Goal: Task Accomplishment & Management: Use online tool/utility

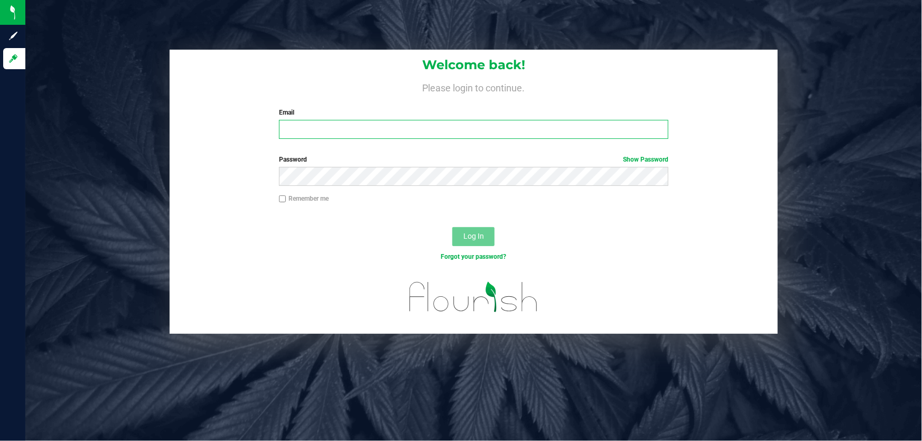
click at [345, 125] on input "Email" at bounding box center [474, 129] width 390 height 19
type input "[EMAIL_ADDRESS][DOMAIN_NAME]"
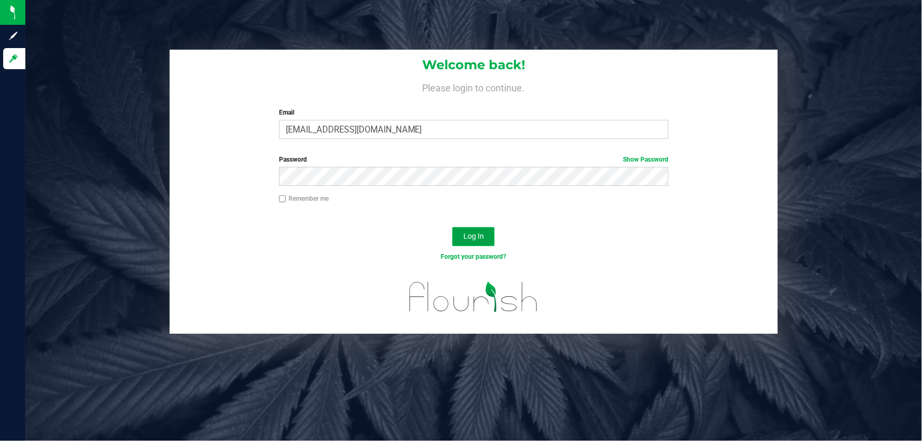
click at [478, 230] on button "Log In" at bounding box center [473, 236] width 42 height 19
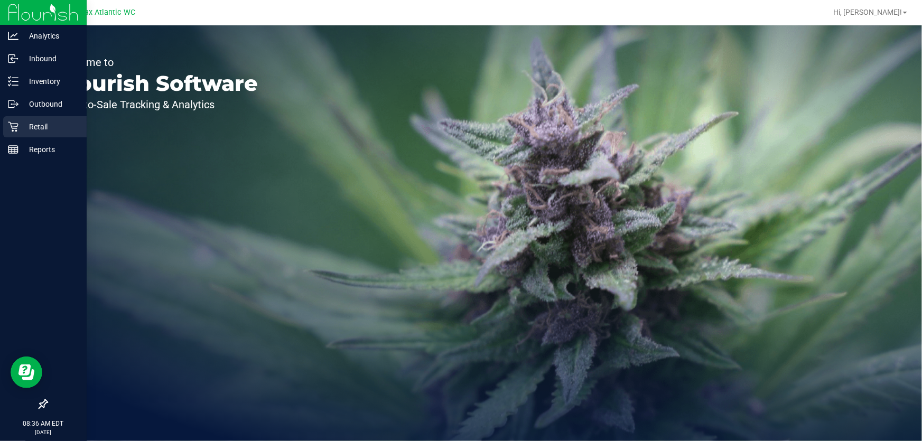
click at [11, 130] on icon at bounding box center [13, 126] width 11 height 11
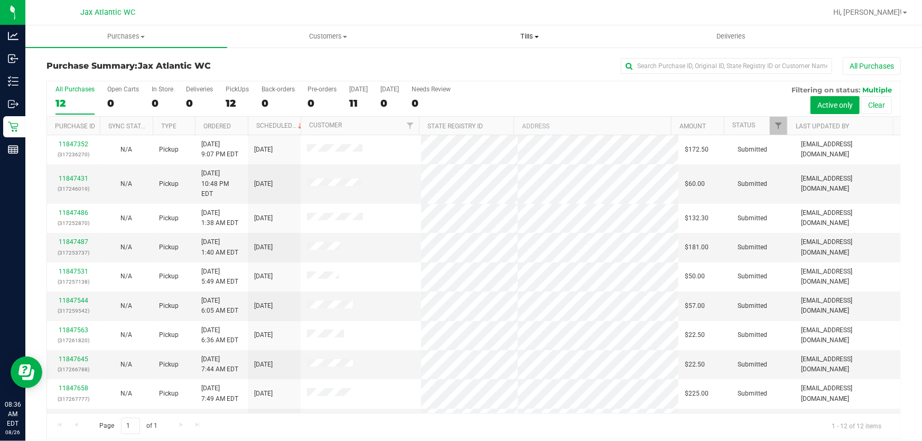
click at [527, 34] on span "Tills" at bounding box center [529, 37] width 201 height 10
click at [456, 61] on span "Manage tills" at bounding box center [464, 63] width 71 height 9
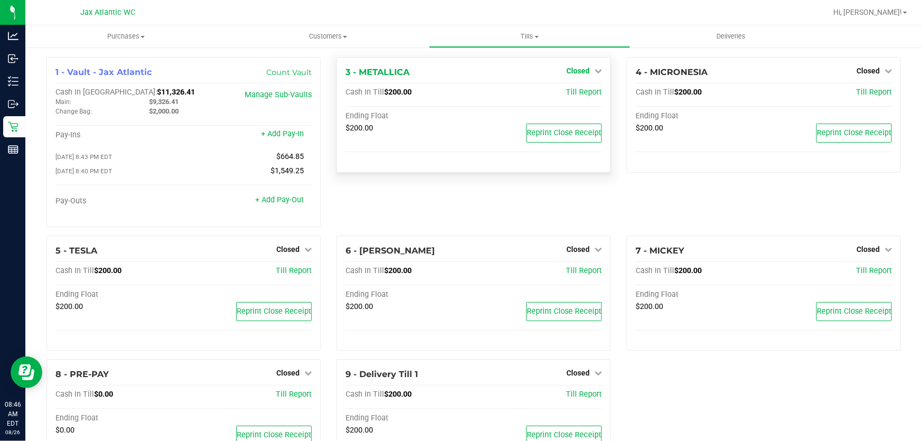
click at [577, 71] on span "Closed" at bounding box center [577, 71] width 23 height 8
click at [578, 90] on link "Open Till" at bounding box center [578, 93] width 28 height 8
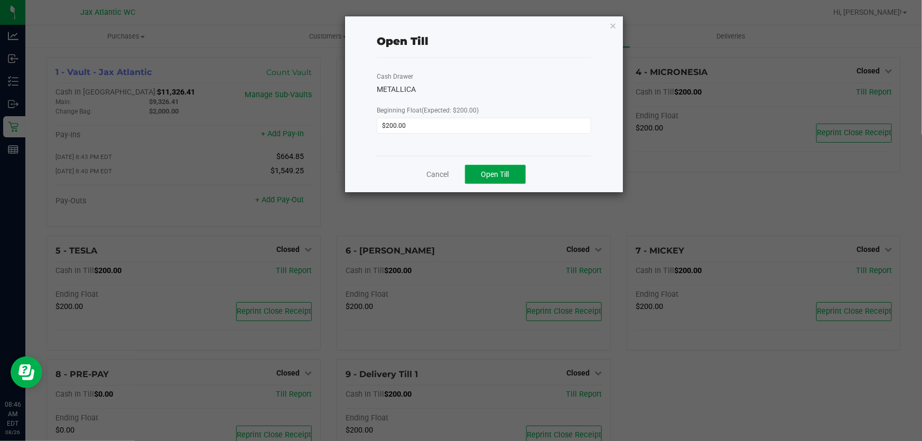
click at [489, 178] on span "Open Till" at bounding box center [495, 174] width 28 height 8
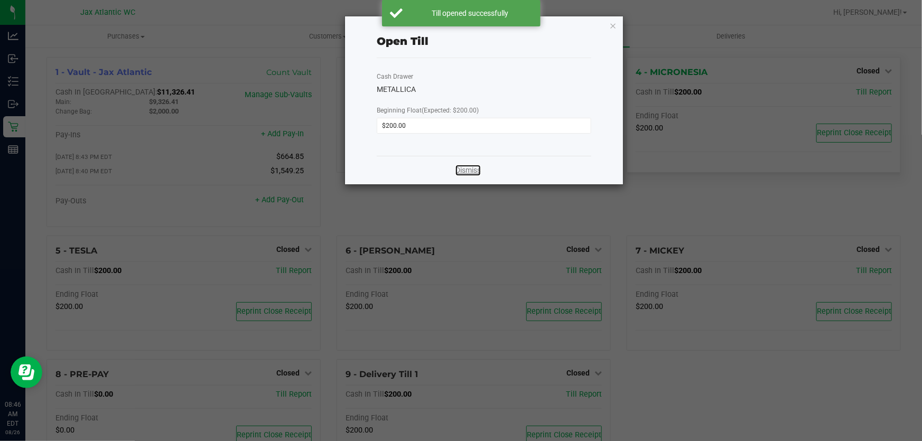
drag, startPoint x: 466, startPoint y: 172, endPoint x: 729, endPoint y: 162, distance: 262.7
click at [467, 172] on link "Dismiss" at bounding box center [467, 170] width 25 height 11
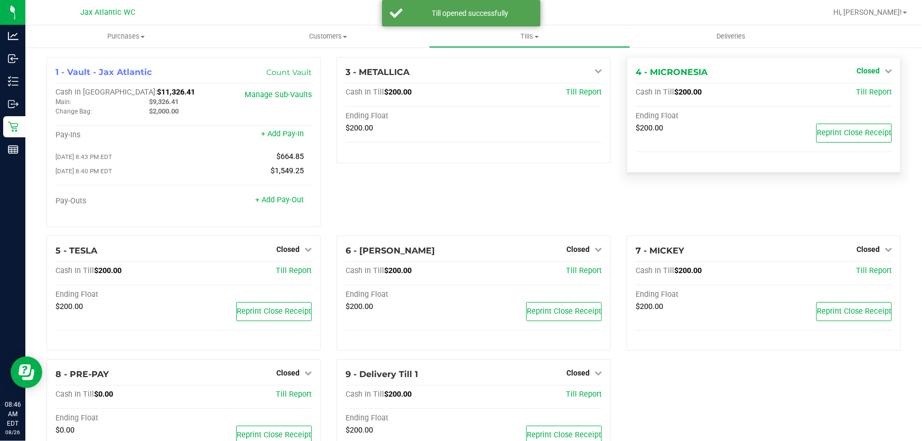
click at [860, 73] on span "Closed" at bounding box center [867, 71] width 23 height 8
click at [855, 90] on link "Open Till" at bounding box center [868, 93] width 28 height 8
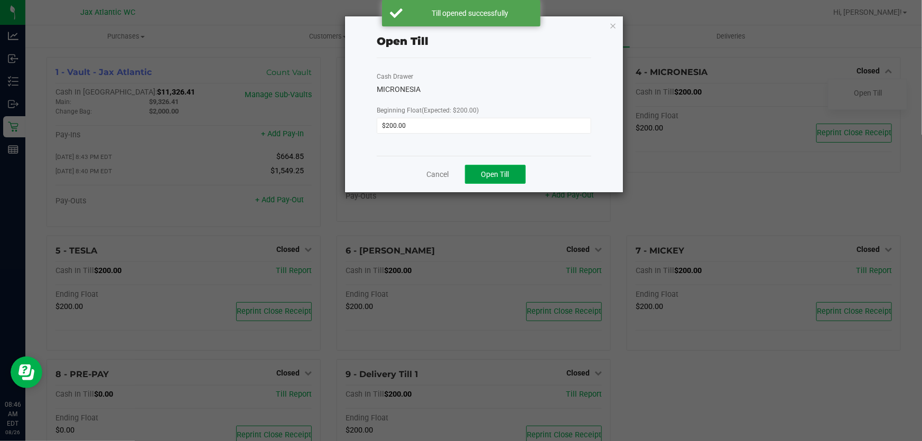
click at [495, 176] on span "Open Till" at bounding box center [495, 174] width 28 height 8
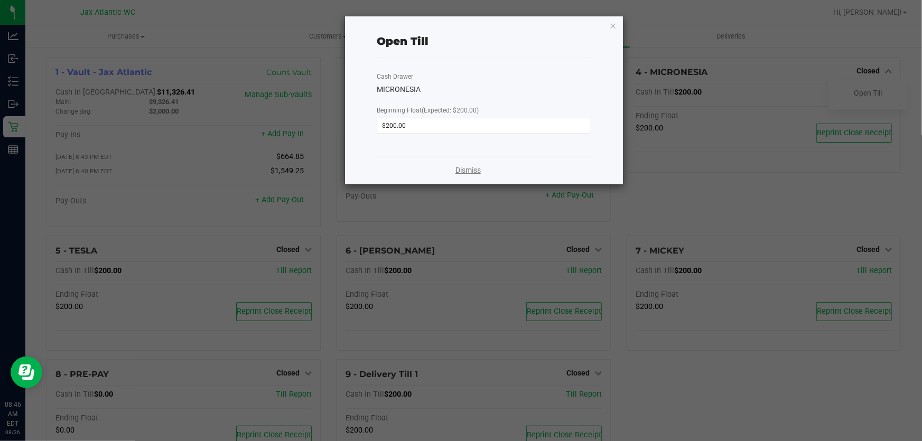
click at [463, 172] on link "Dismiss" at bounding box center [467, 170] width 25 height 11
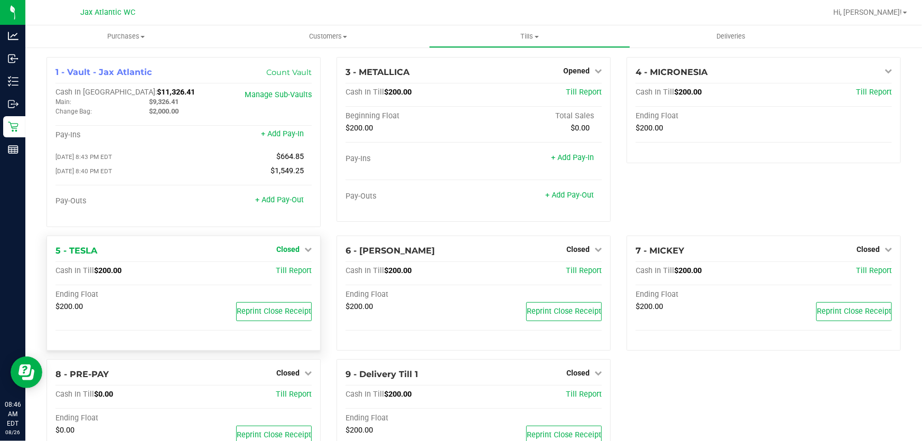
click at [286, 248] on span "Closed" at bounding box center [287, 249] width 23 height 8
click at [282, 272] on link "Open Till" at bounding box center [288, 271] width 28 height 8
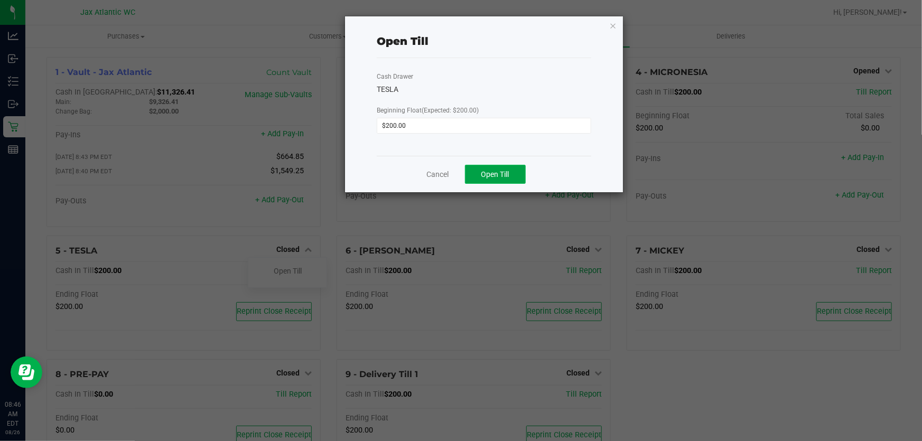
click at [512, 175] on button "Open Till" at bounding box center [495, 174] width 61 height 19
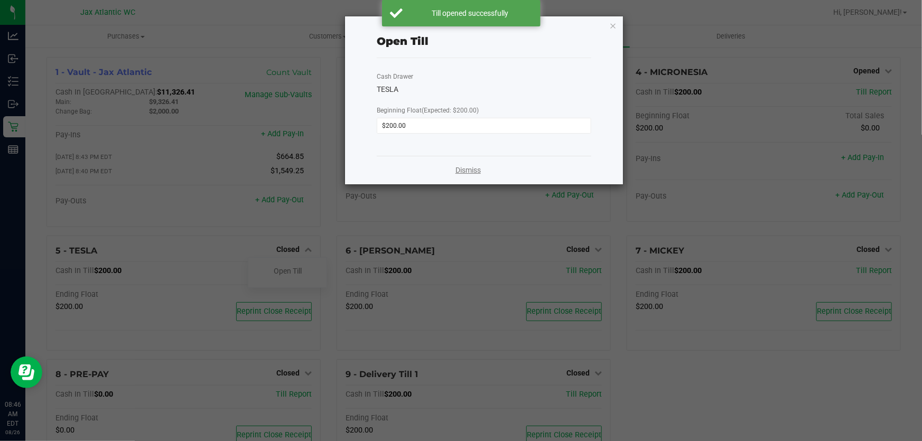
click at [459, 171] on link "Dismiss" at bounding box center [467, 170] width 25 height 11
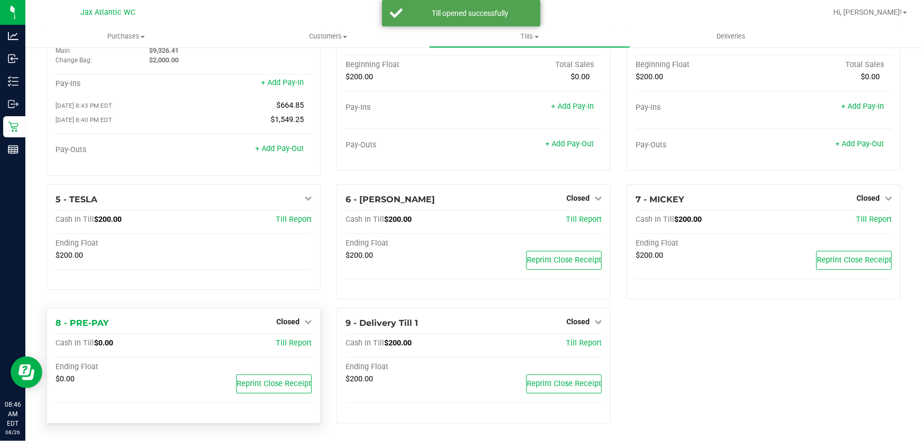
scroll to position [53, 0]
click at [281, 320] on span "Closed" at bounding box center [287, 320] width 23 height 8
click at [282, 345] on link "Open Till" at bounding box center [288, 342] width 28 height 8
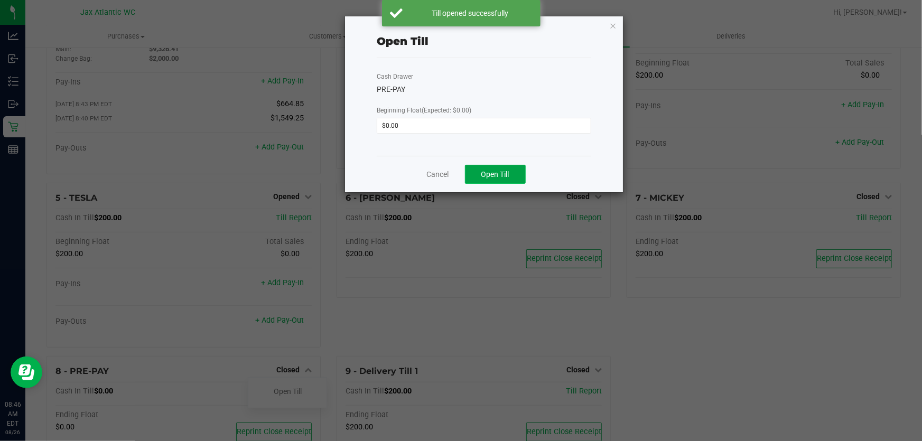
click at [483, 170] on span "Open Till" at bounding box center [495, 174] width 28 height 8
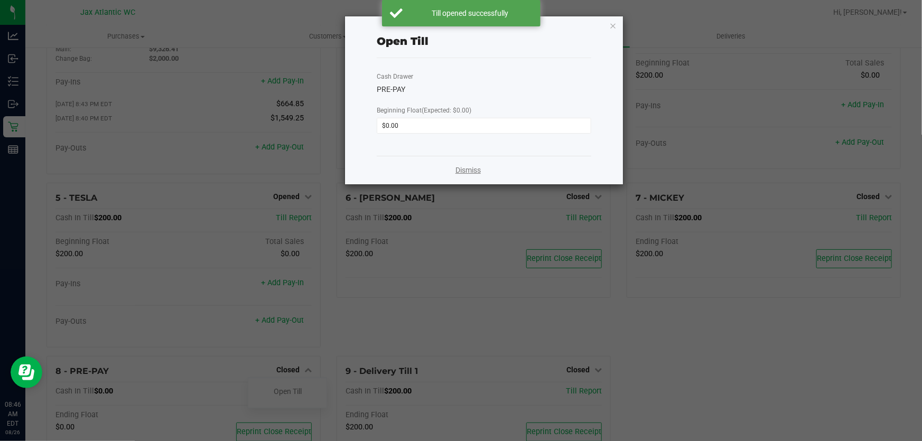
click at [475, 173] on link "Dismiss" at bounding box center [467, 170] width 25 height 11
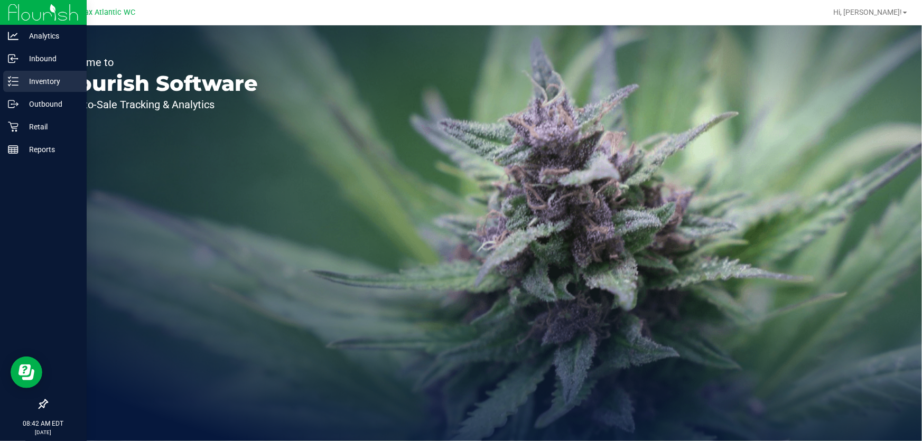
click at [21, 78] on p "Inventory" at bounding box center [49, 81] width 63 height 13
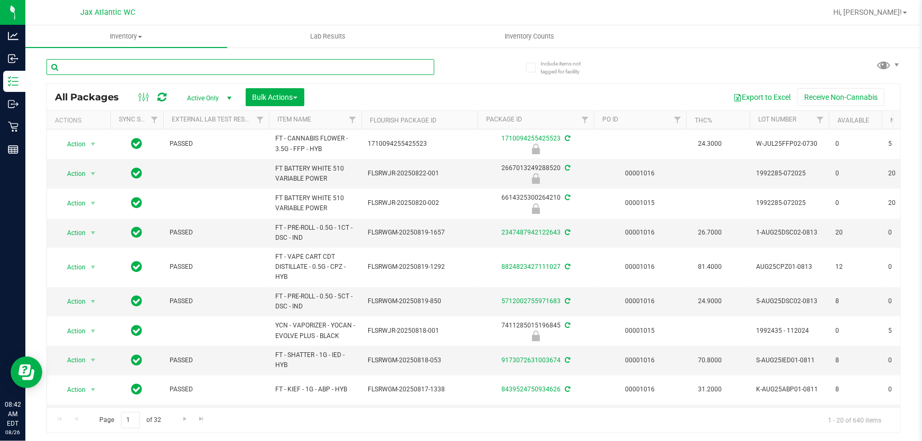
click at [216, 67] on input "text" at bounding box center [240, 67] width 388 height 16
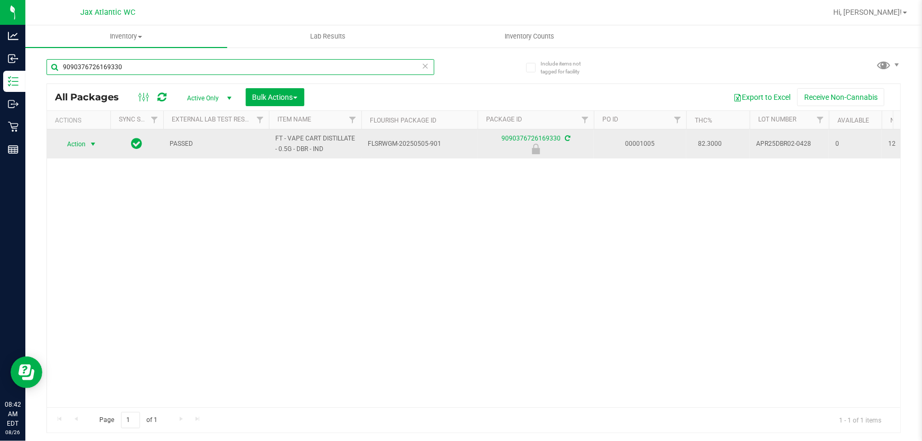
type input "9090376726169330"
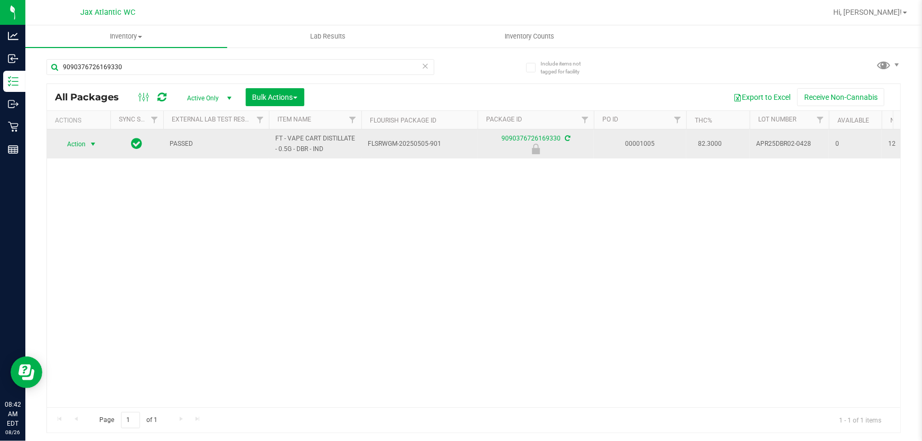
click at [78, 144] on span "Action" at bounding box center [72, 144] width 29 height 15
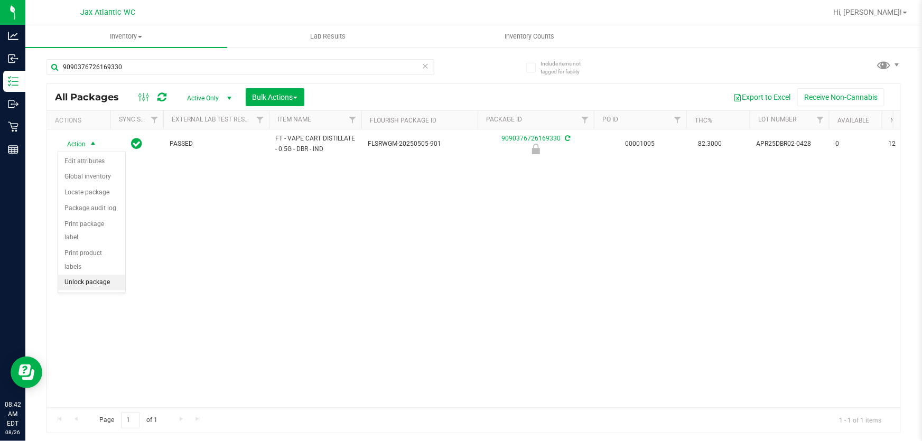
click at [101, 275] on li "Unlock package" at bounding box center [91, 283] width 67 height 16
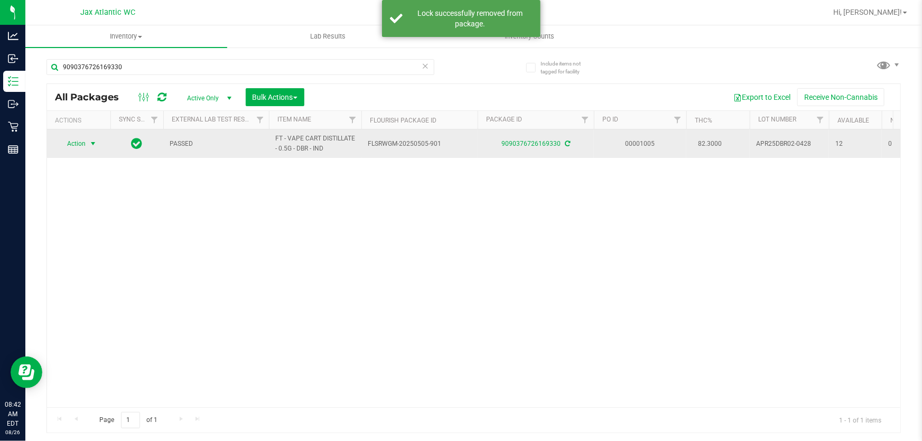
click at [67, 143] on span "Action" at bounding box center [72, 143] width 29 height 15
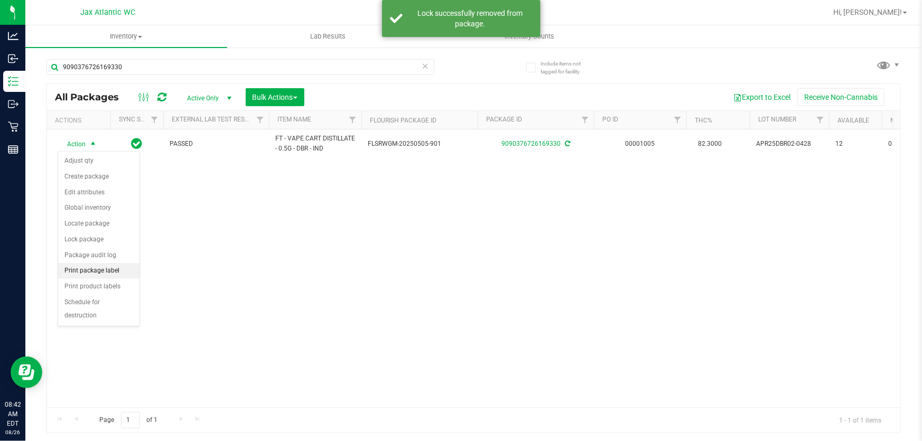
click at [86, 273] on li "Print package label" at bounding box center [98, 271] width 81 height 16
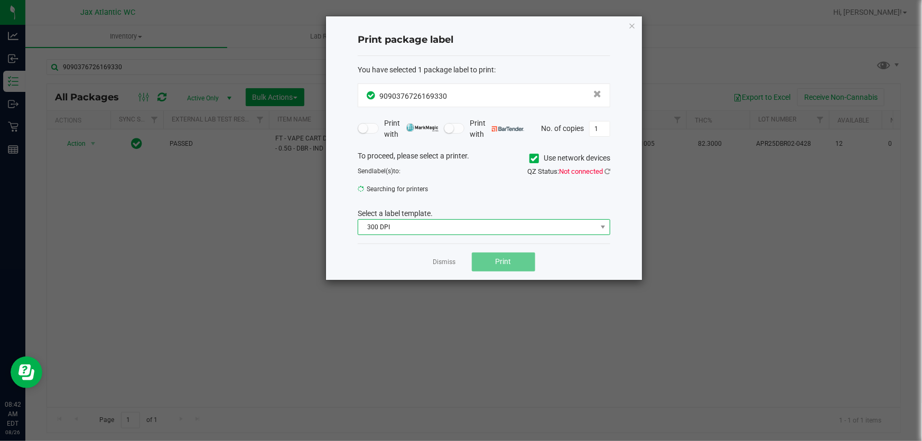
click at [501, 221] on span "300 DPI" at bounding box center [477, 227] width 238 height 15
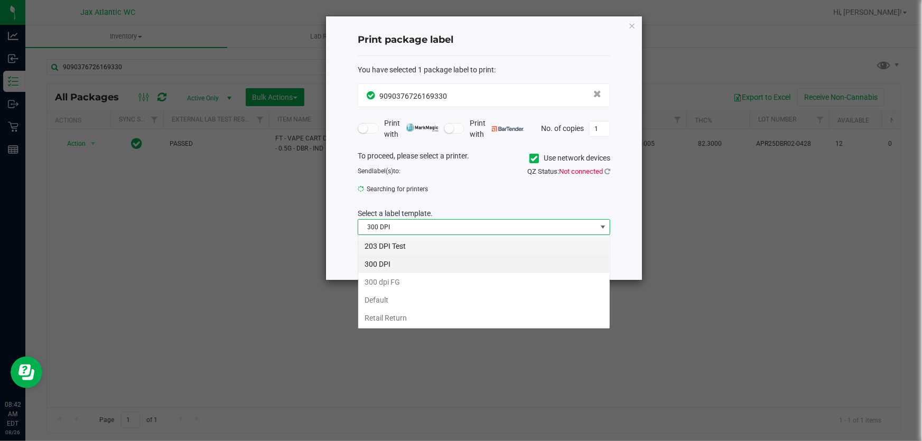
scroll to position [16, 252]
click at [488, 252] on li "203 DPI Test" at bounding box center [483, 246] width 251 height 18
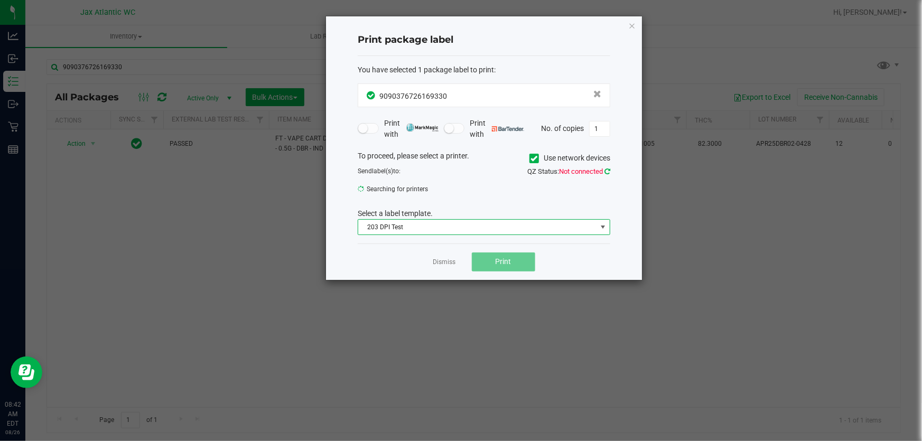
click at [607, 169] on icon at bounding box center [607, 171] width 6 height 7
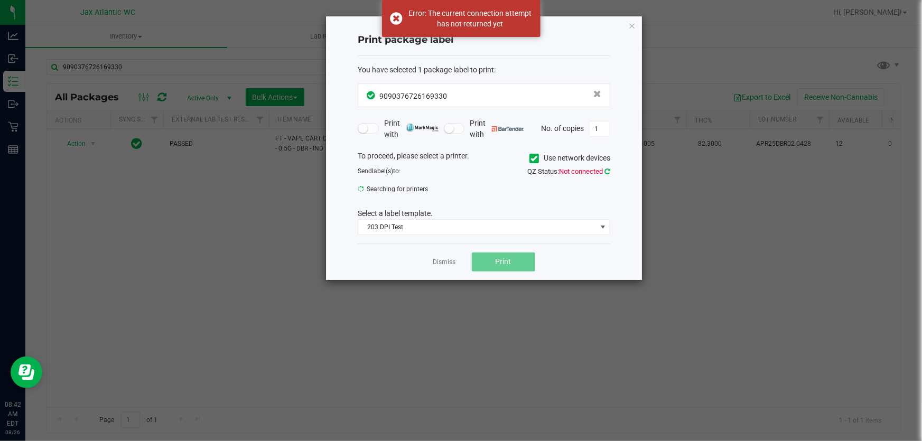
click at [604, 171] on icon at bounding box center [607, 171] width 6 height 7
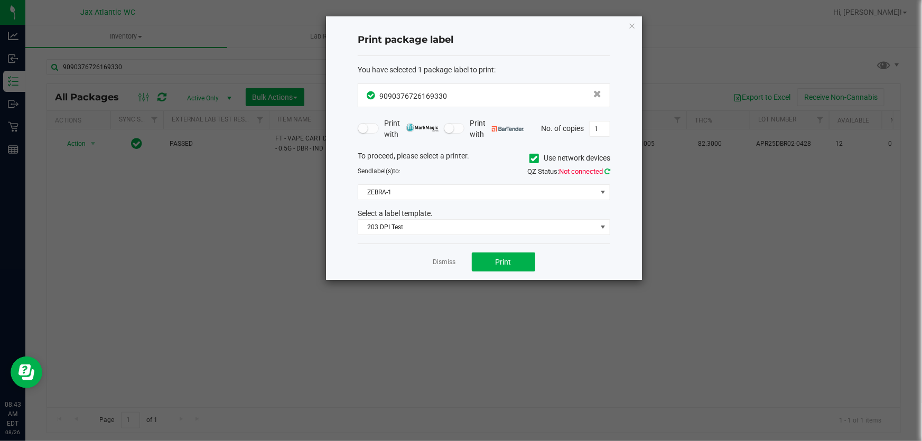
click at [607, 171] on icon at bounding box center [607, 171] width 6 height 7
click at [520, 264] on button "Print" at bounding box center [503, 261] width 63 height 19
click at [445, 258] on link "Dismiss" at bounding box center [444, 262] width 23 height 9
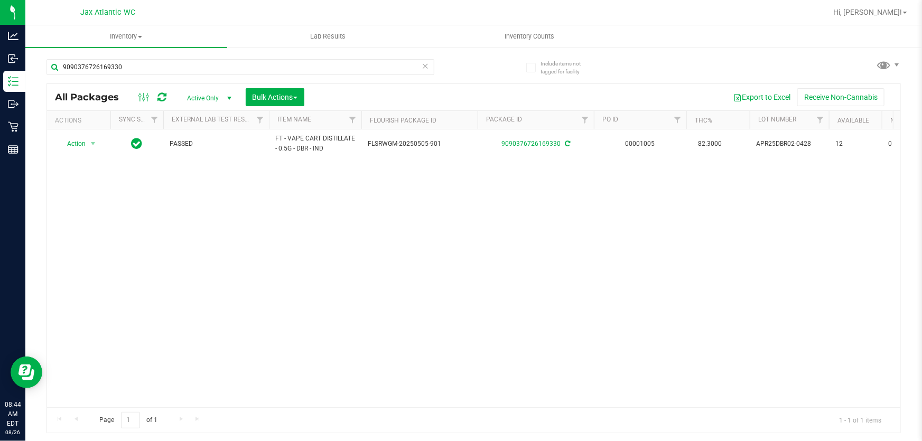
click at [425, 64] on icon at bounding box center [425, 65] width 7 height 13
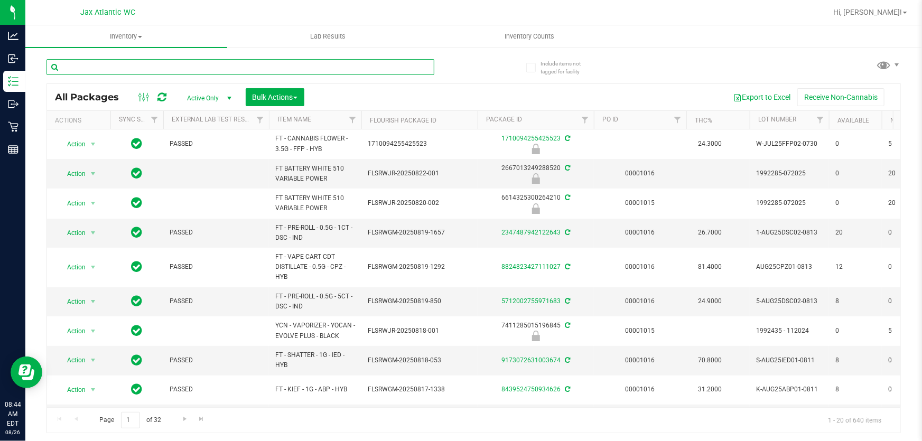
click at [400, 65] on input "text" at bounding box center [240, 67] width 388 height 16
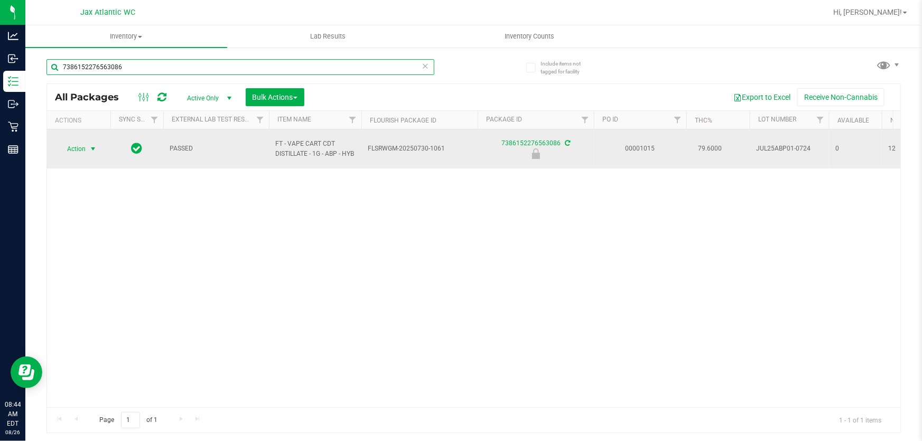
type input "7386152276563086"
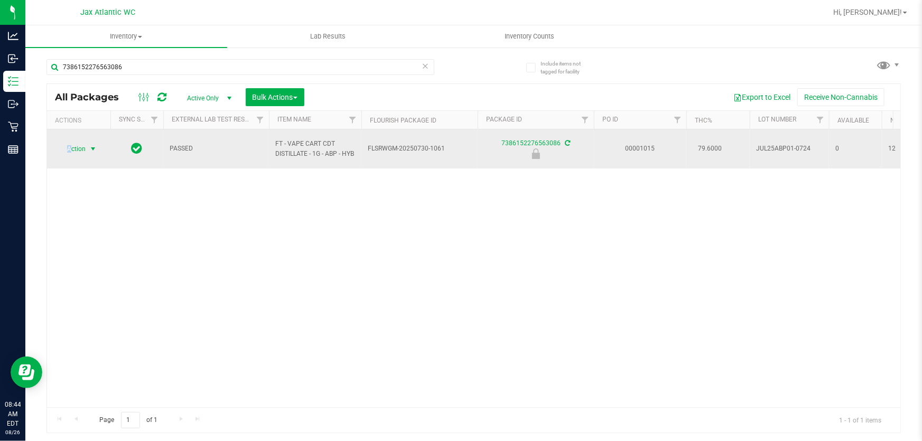
click at [69, 148] on span "Action" at bounding box center [72, 149] width 29 height 15
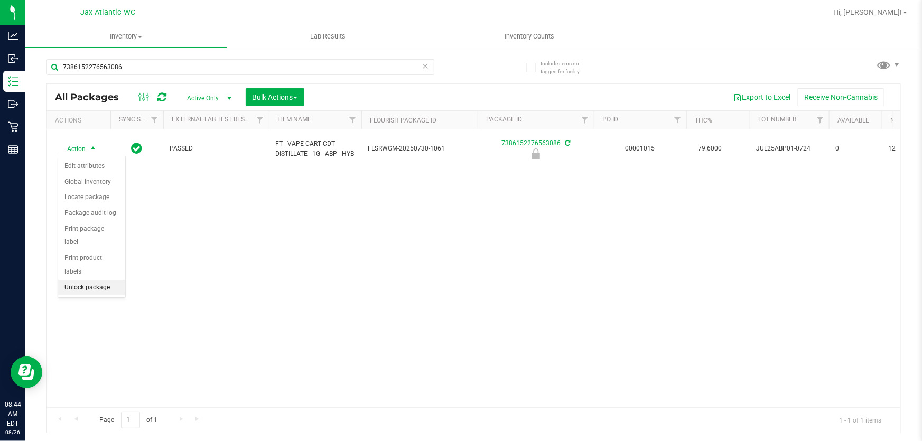
click at [95, 280] on li "Unlock package" at bounding box center [91, 288] width 67 height 16
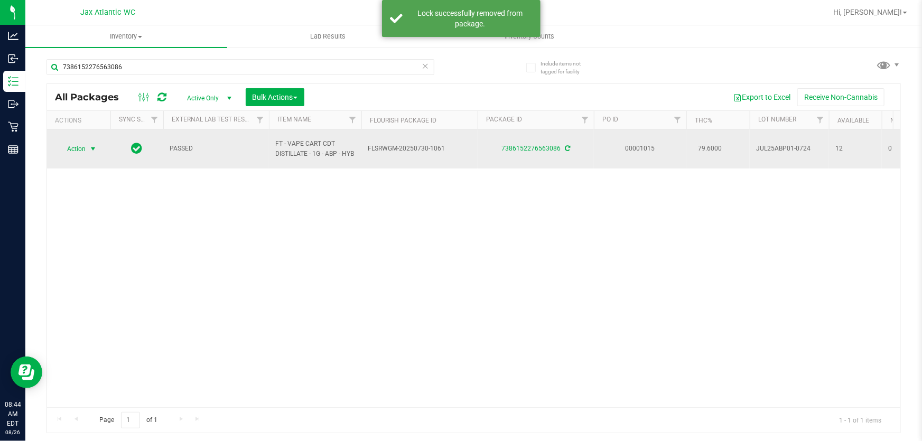
click at [80, 148] on span "Action" at bounding box center [72, 149] width 29 height 15
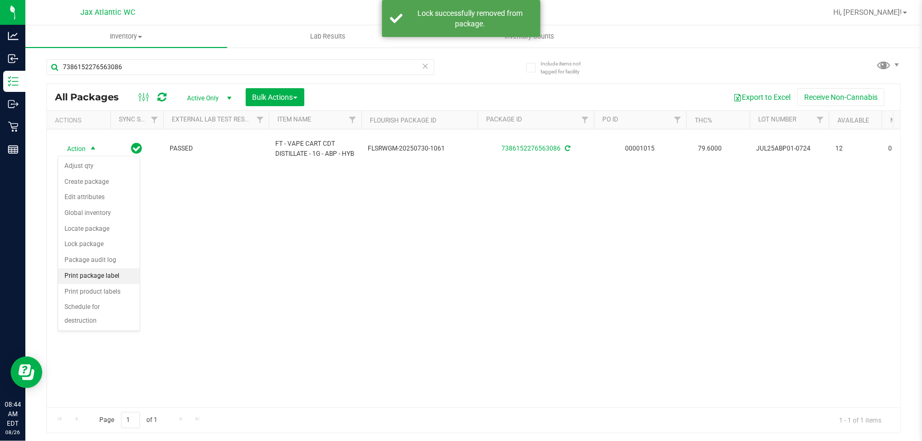
click at [106, 277] on li "Print package label" at bounding box center [98, 276] width 81 height 16
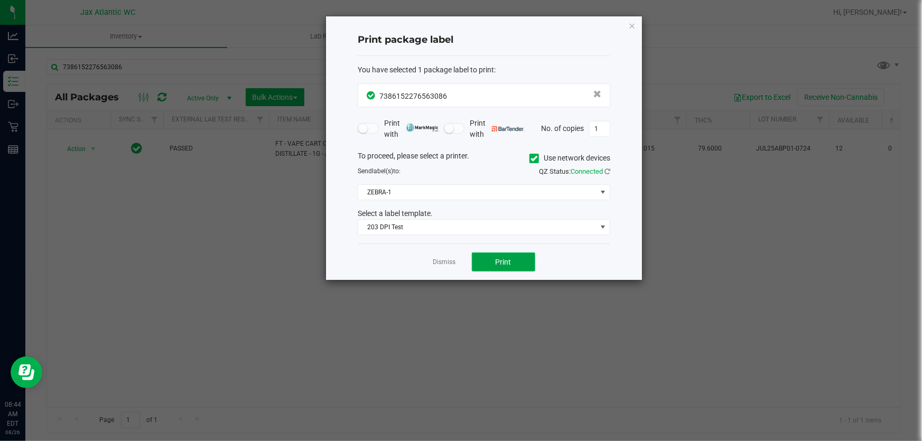
click at [502, 266] on span "Print" at bounding box center [503, 262] width 16 height 8
click at [631, 20] on icon "button" at bounding box center [631, 25] width 7 height 13
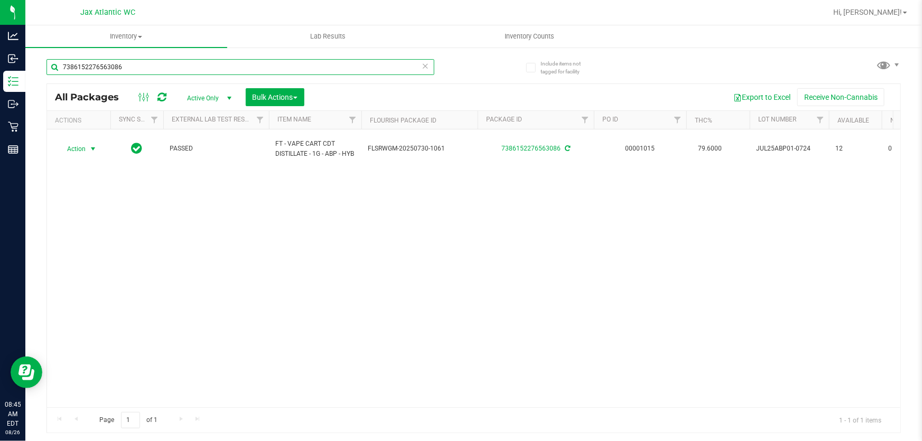
click at [166, 69] on input "7386152276563086" at bounding box center [240, 67] width 388 height 16
click at [168, 68] on input "7386152276563086" at bounding box center [240, 67] width 388 height 16
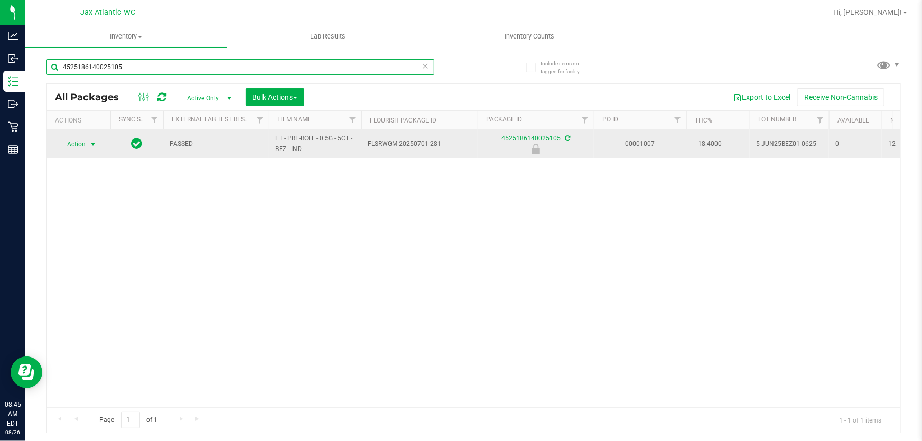
type input "4525186140025105"
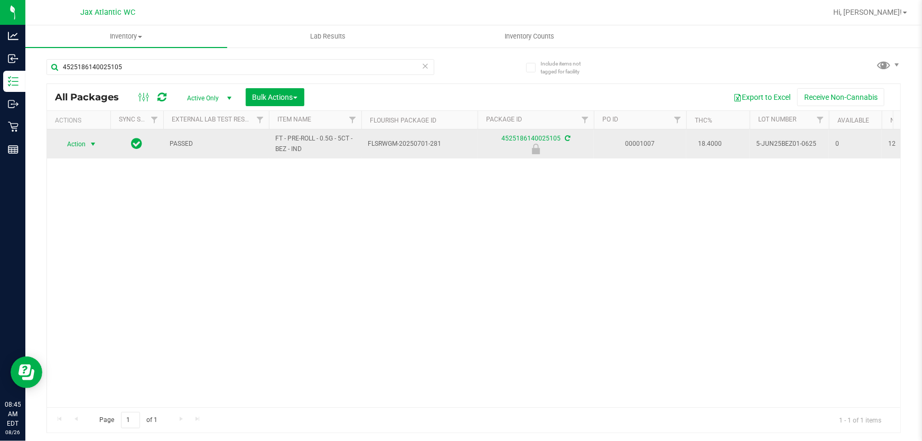
click at [90, 142] on span "select" at bounding box center [93, 144] width 8 height 8
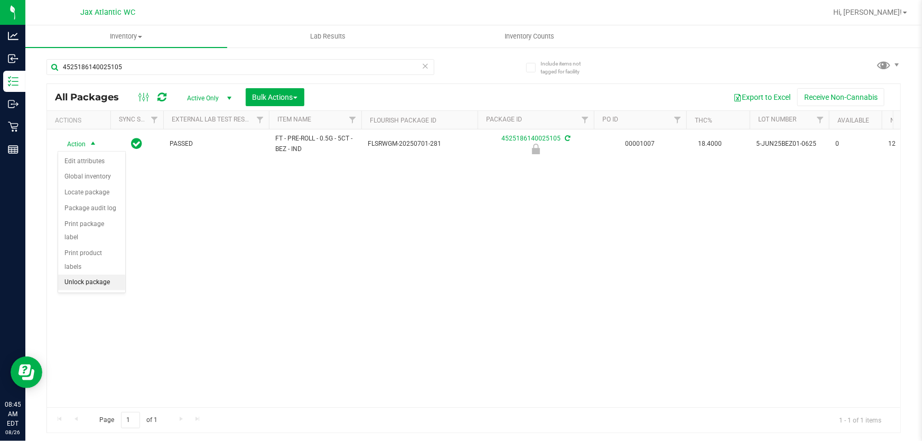
click at [78, 275] on li "Unlock package" at bounding box center [91, 283] width 67 height 16
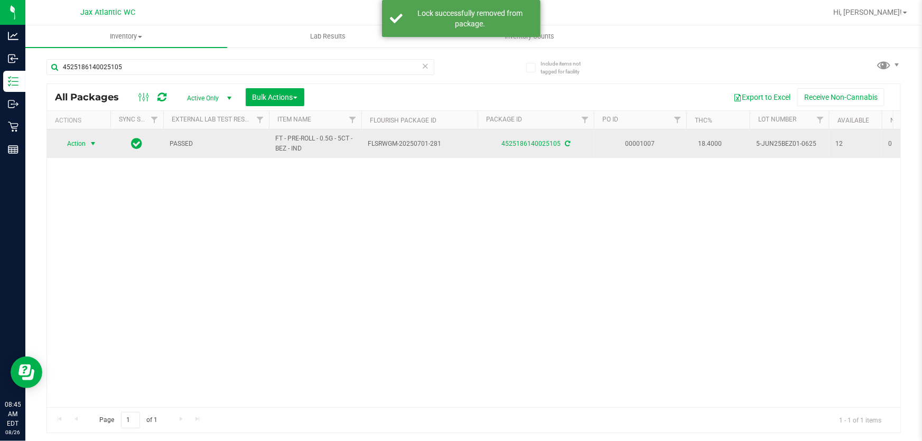
click at [78, 143] on span "Action" at bounding box center [72, 143] width 29 height 15
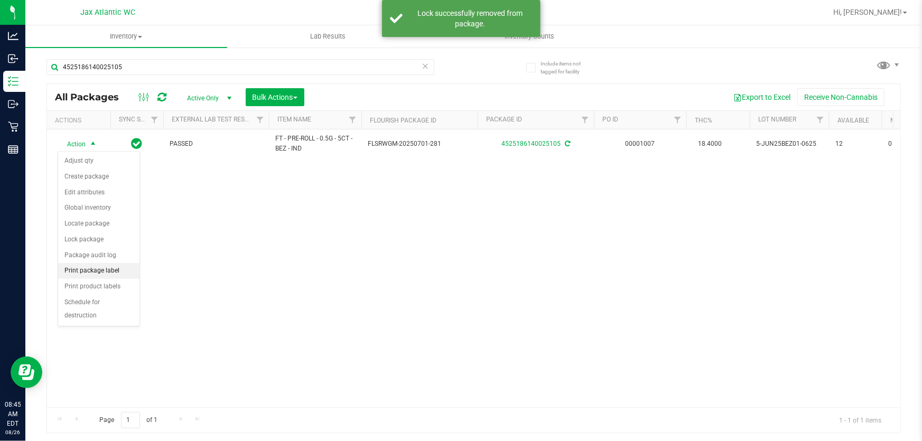
click at [98, 268] on li "Print package label" at bounding box center [98, 271] width 81 height 16
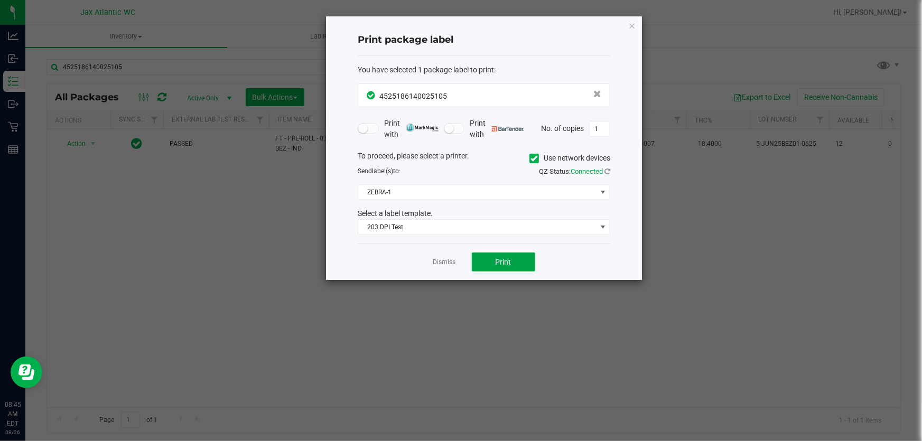
click at [503, 266] on span "Print" at bounding box center [503, 262] width 16 height 8
click at [445, 266] on link "Dismiss" at bounding box center [444, 262] width 23 height 9
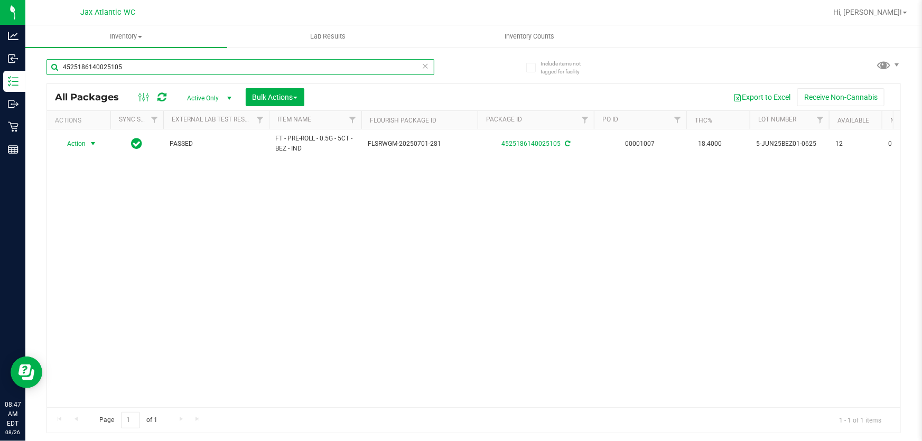
click at [103, 68] on input "4525186140025105" at bounding box center [240, 67] width 388 height 16
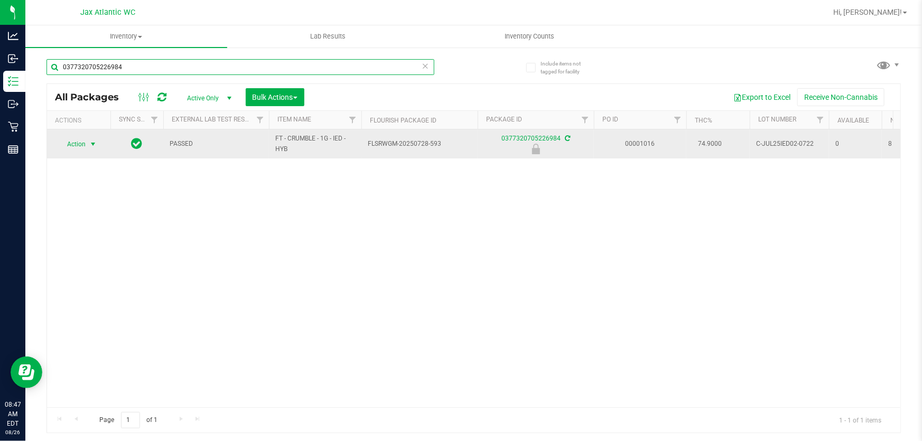
type input "0377320705226984"
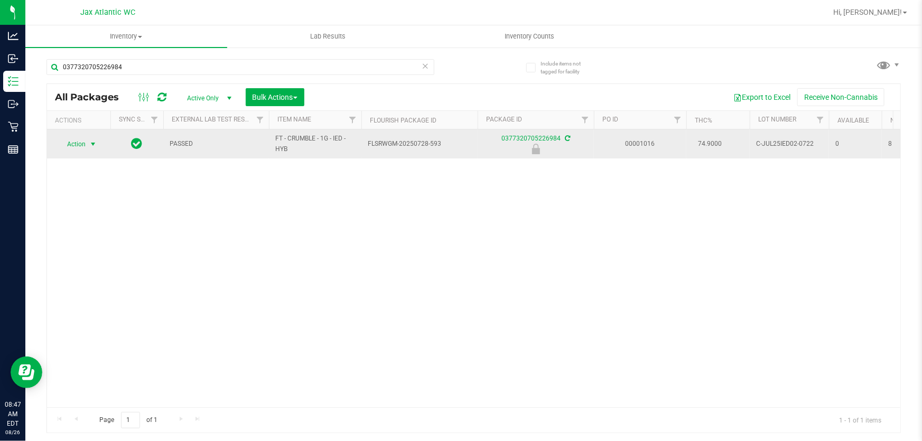
click at [81, 147] on span "Action" at bounding box center [72, 144] width 29 height 15
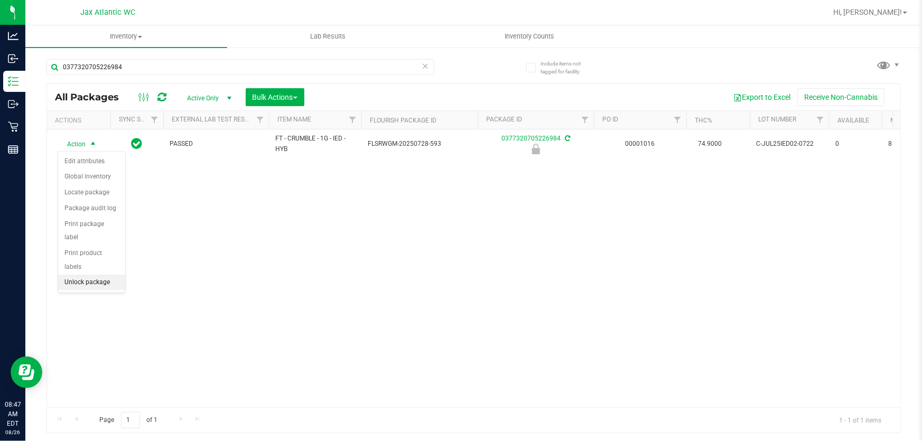
click at [89, 275] on li "Unlock package" at bounding box center [91, 283] width 67 height 16
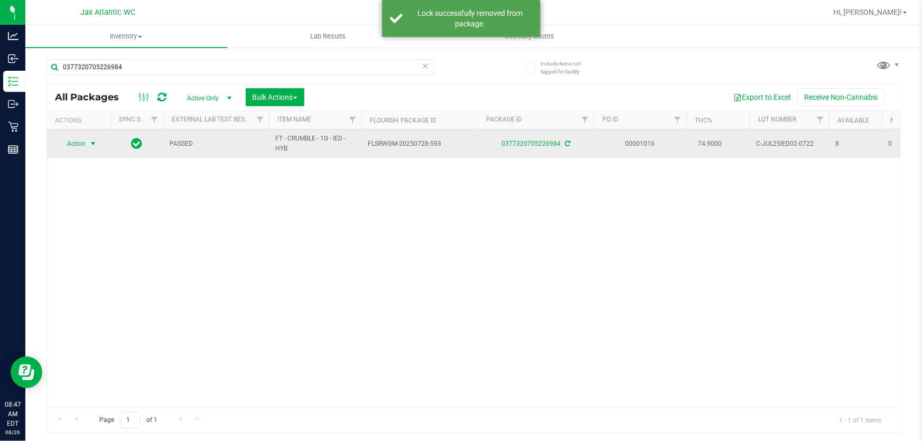
click at [75, 144] on span "Action" at bounding box center [72, 143] width 29 height 15
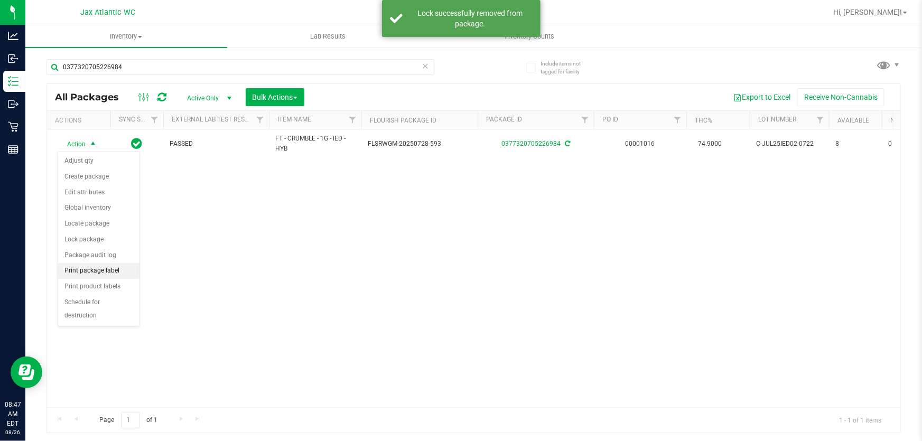
click at [85, 275] on li "Print package label" at bounding box center [98, 271] width 81 height 16
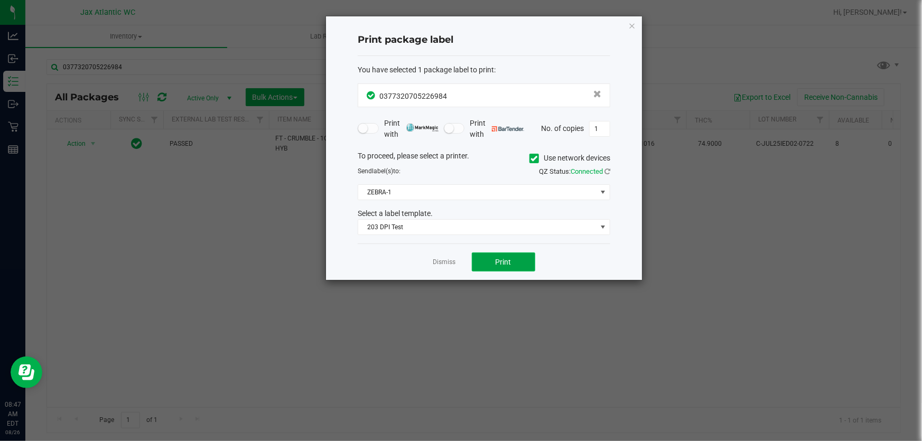
click at [508, 265] on span "Print" at bounding box center [503, 262] width 16 height 8
click at [440, 261] on link "Dismiss" at bounding box center [444, 262] width 23 height 9
